Goal: Information Seeking & Learning: Learn about a topic

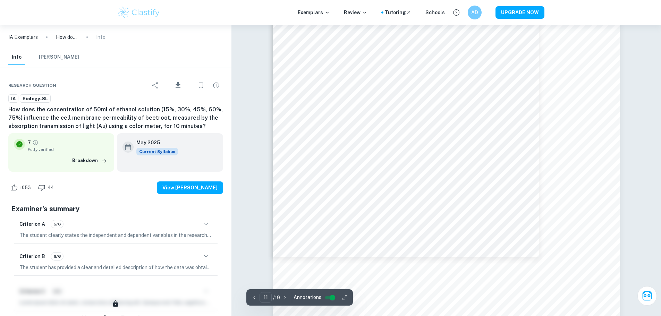
scroll to position [5685, 0]
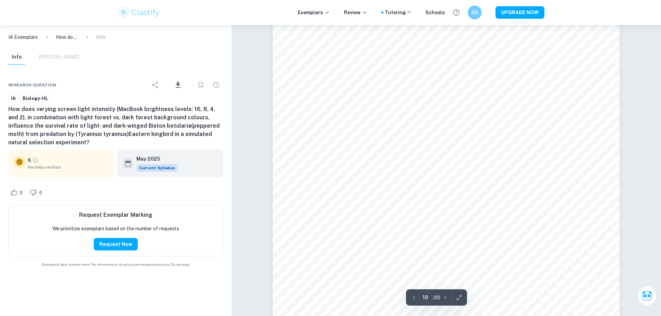
scroll to position [8215, 0]
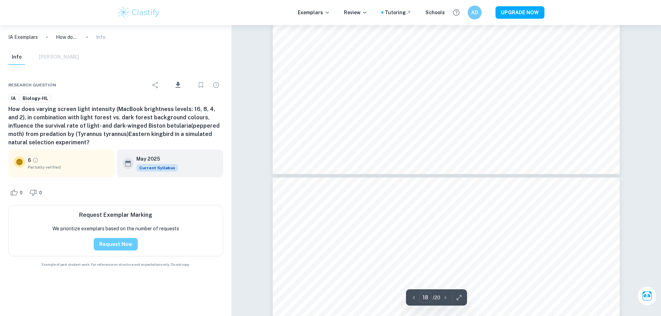
click at [120, 242] on button "Request Now" at bounding box center [116, 244] width 44 height 12
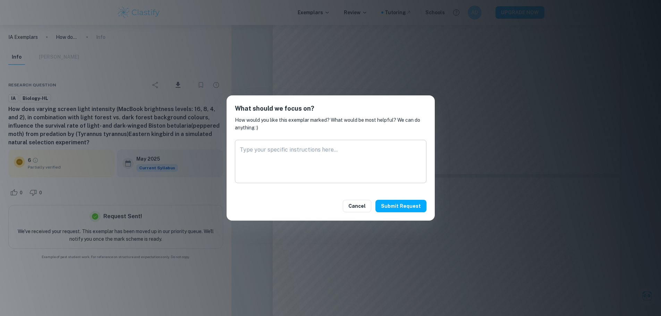
click at [312, 158] on textarea at bounding box center [331, 162] width 182 height 32
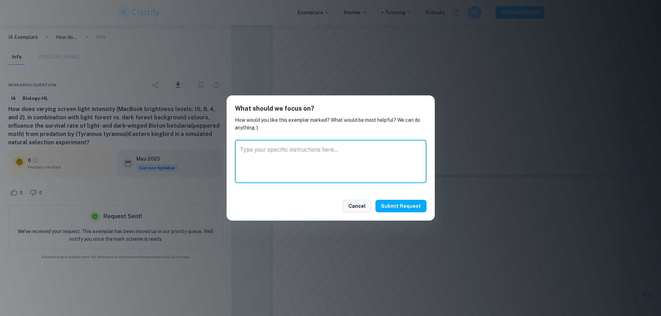
click at [364, 207] on button "Cancel" at bounding box center [357, 206] width 28 height 12
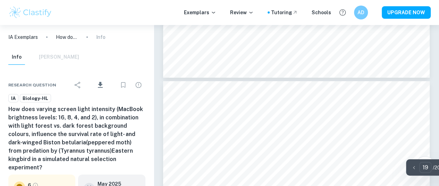
scroll to position [6413, 0]
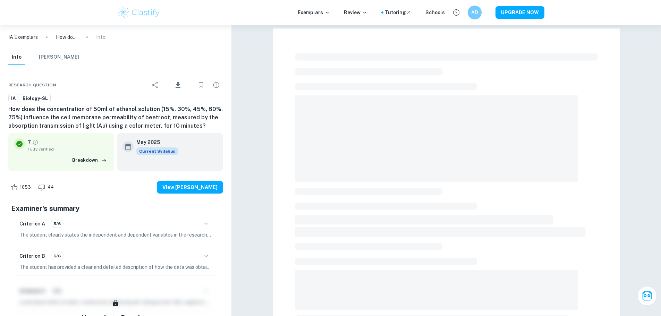
scroll to position [207, 0]
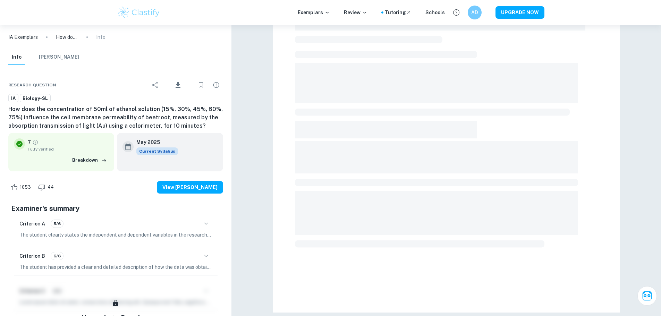
checkbox input "true"
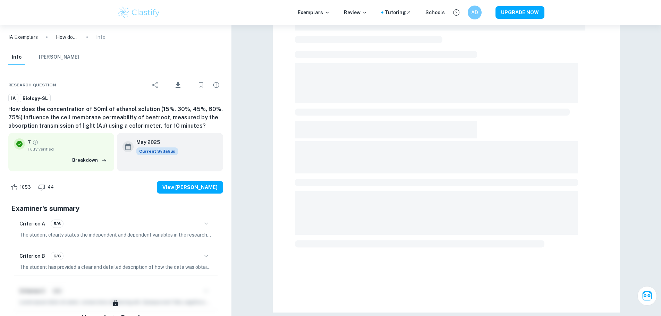
scroll to position [0, 0]
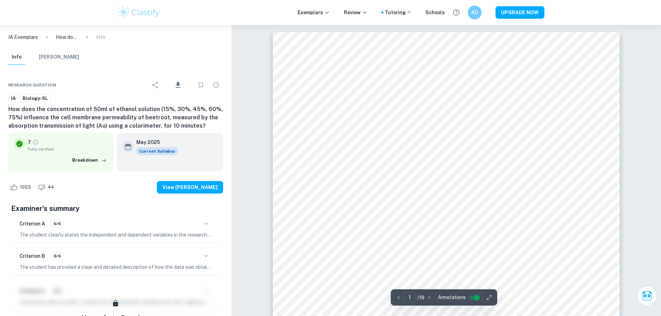
click at [207, 224] on icon "button" at bounding box center [206, 223] width 4 height 2
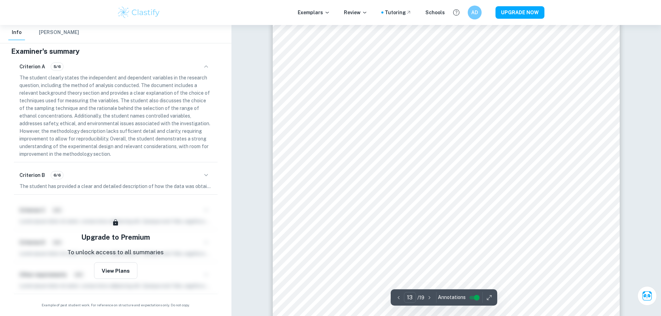
scroll to position [6268, 0]
type input "16"
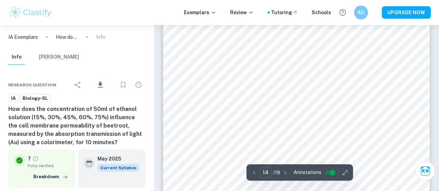
type input "12"
